Goal: Transaction & Acquisition: Subscribe to service/newsletter

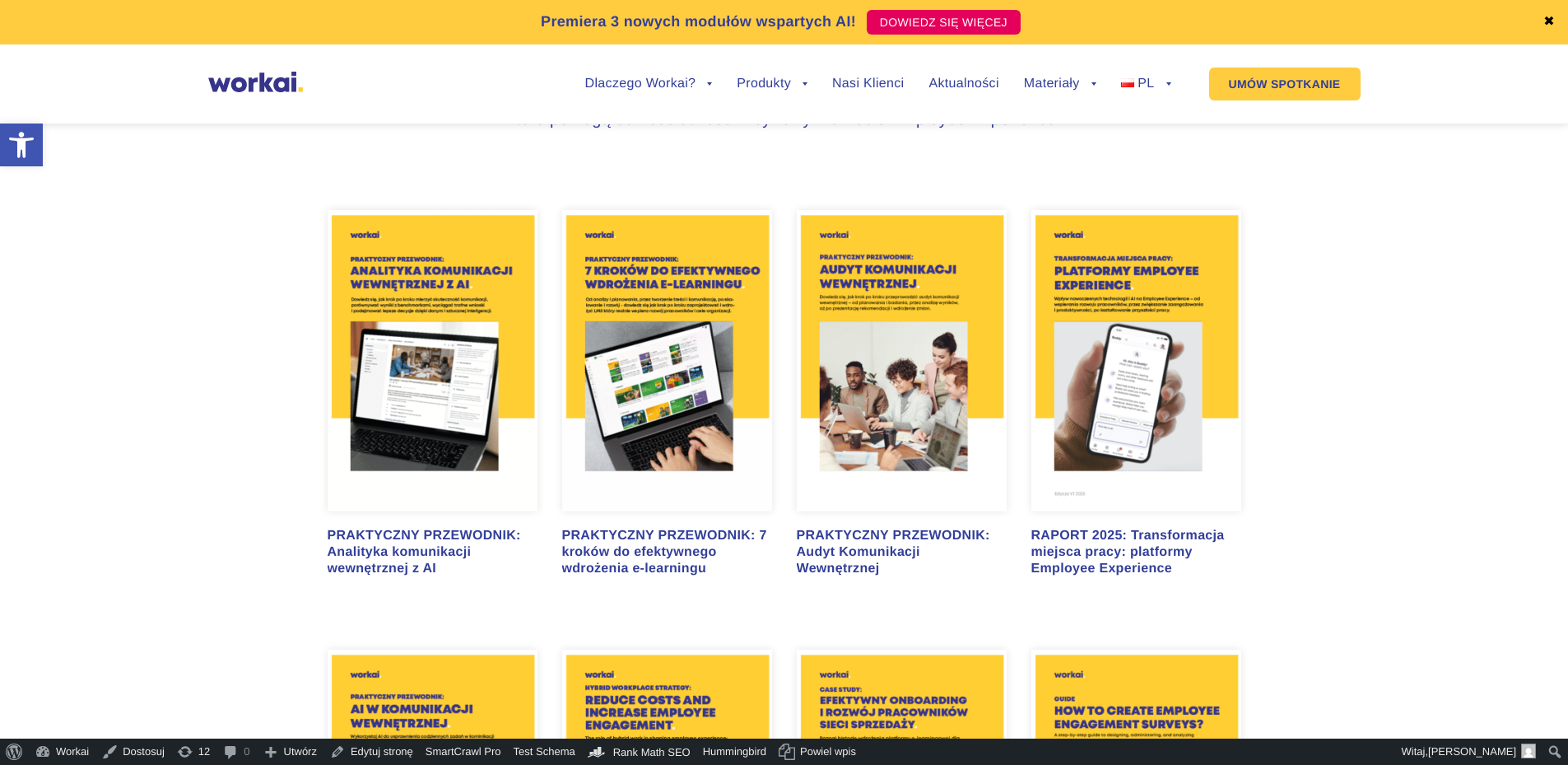
scroll to position [988, 0]
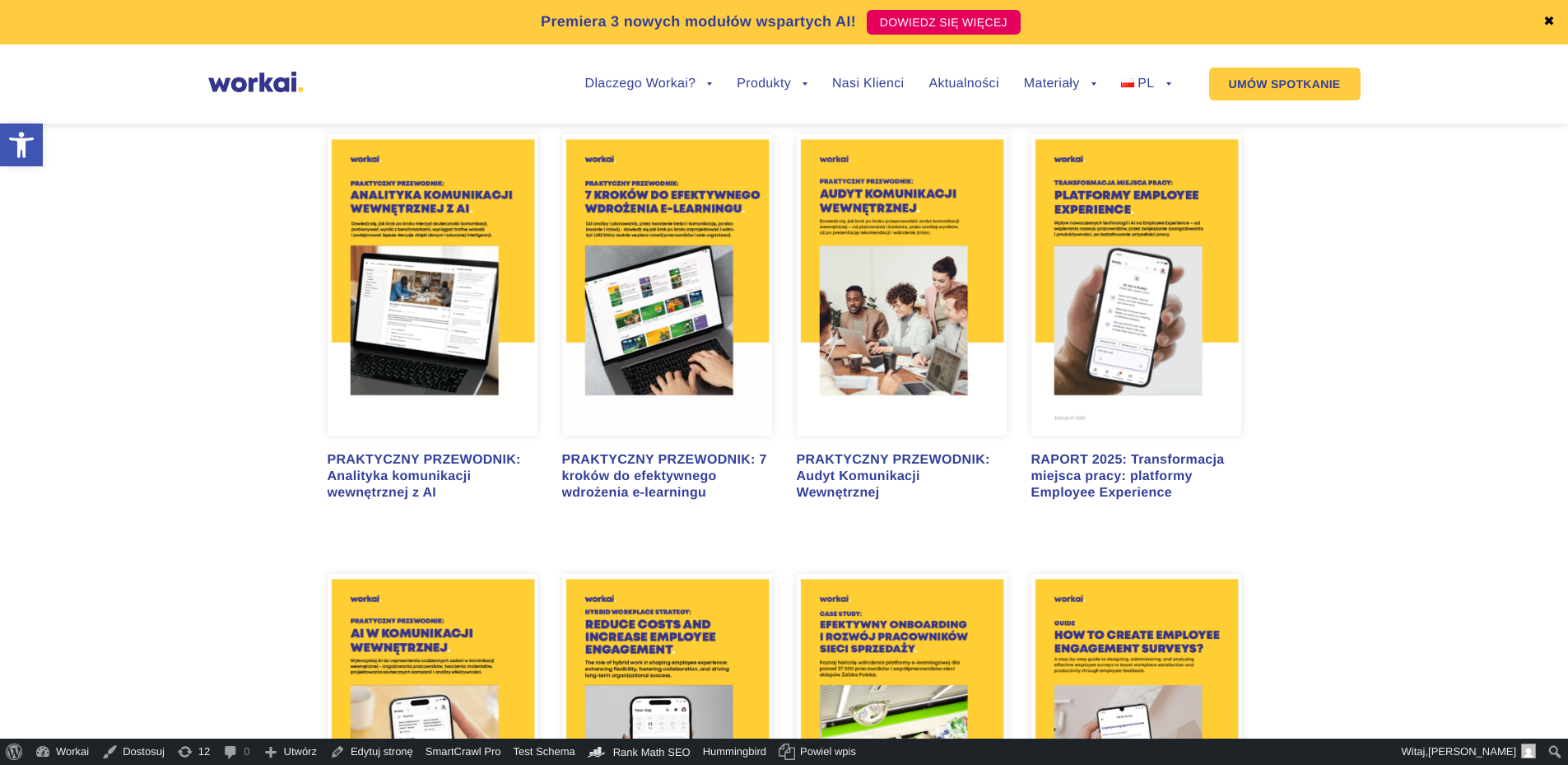
click at [502, 189] on img at bounding box center [433, 284] width 210 height 301
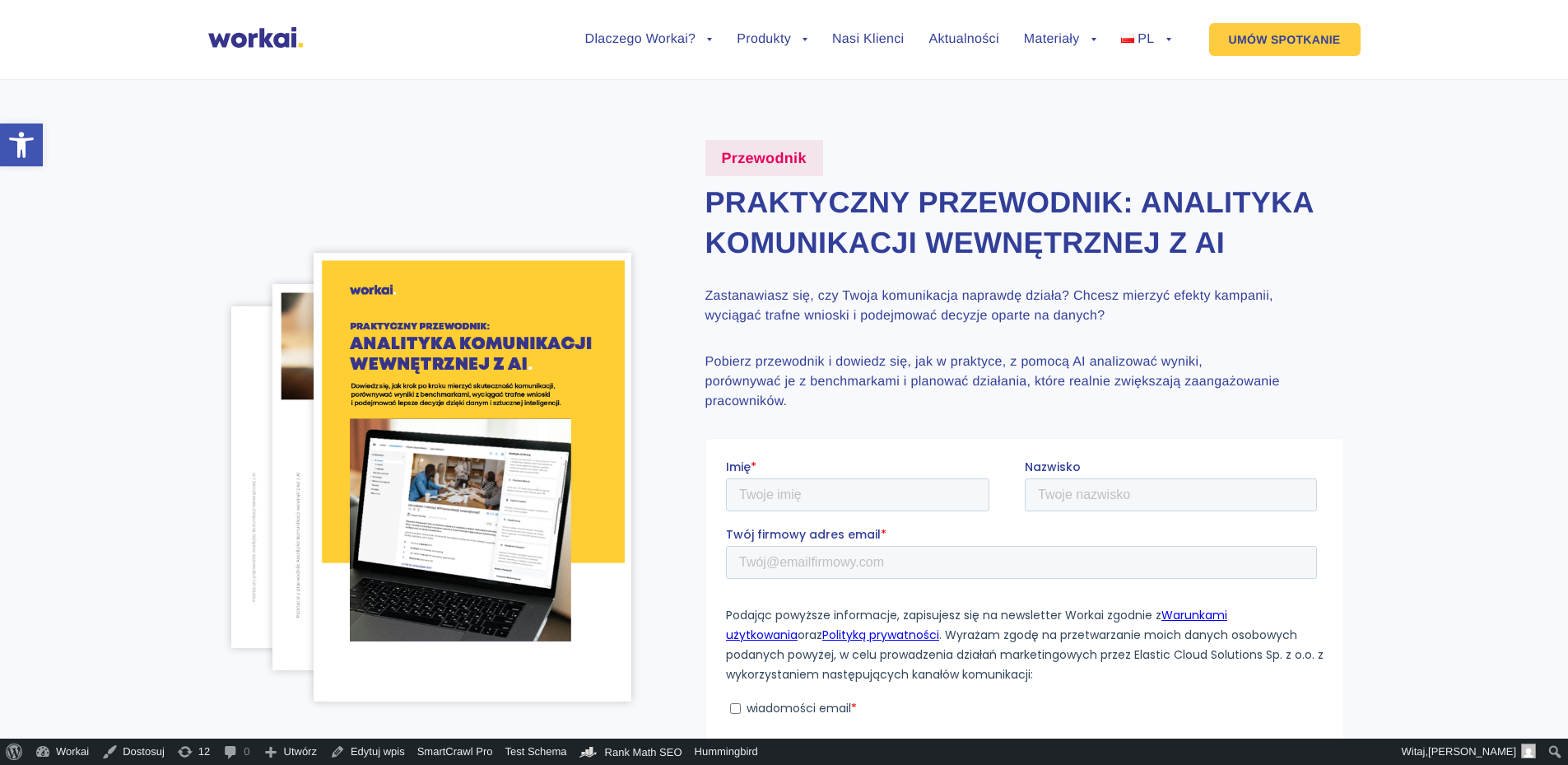
click at [245, 43] on img at bounding box center [255, 37] width 95 height 21
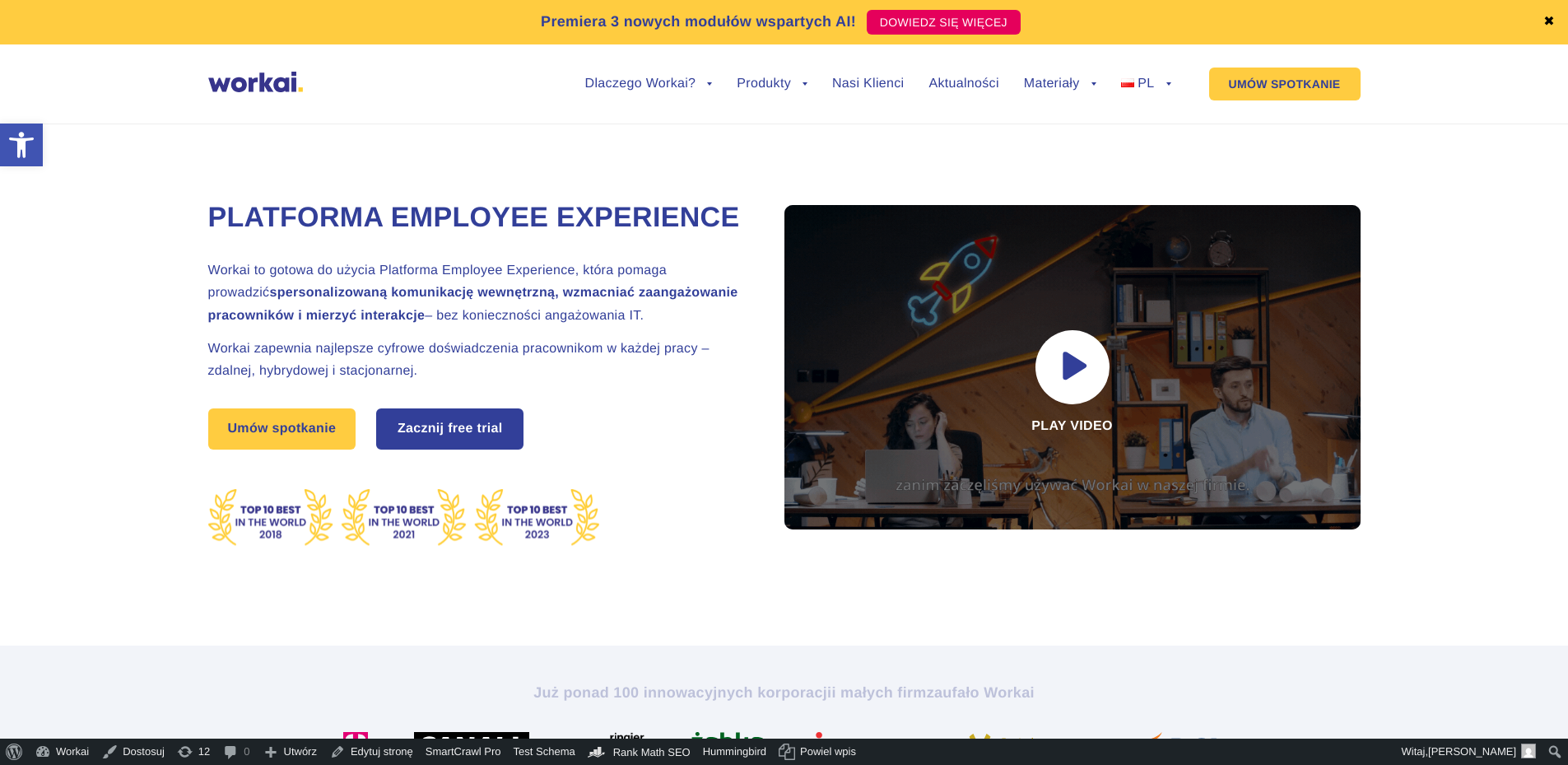
click at [456, 448] on link "Zacznij free trial" at bounding box center [450, 429] width 145 height 38
